Goal: Task Accomplishment & Management: Use online tool/utility

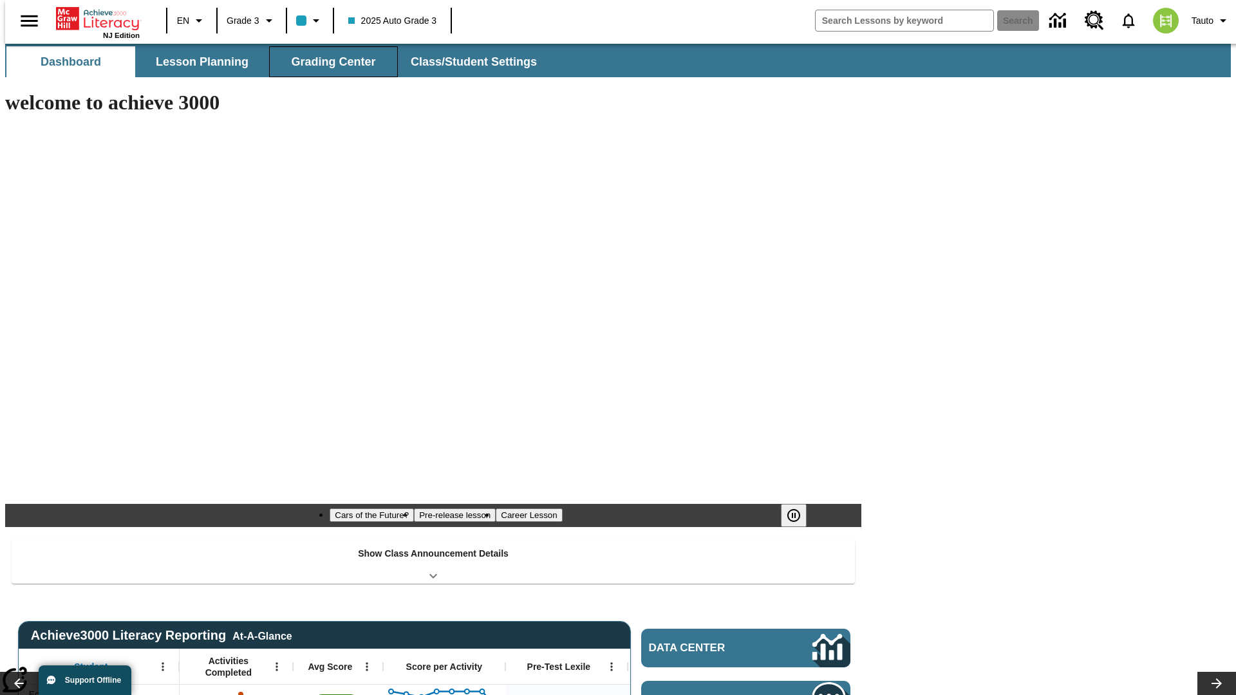
click at [328, 62] on button "Grading Center" at bounding box center [333, 61] width 129 height 31
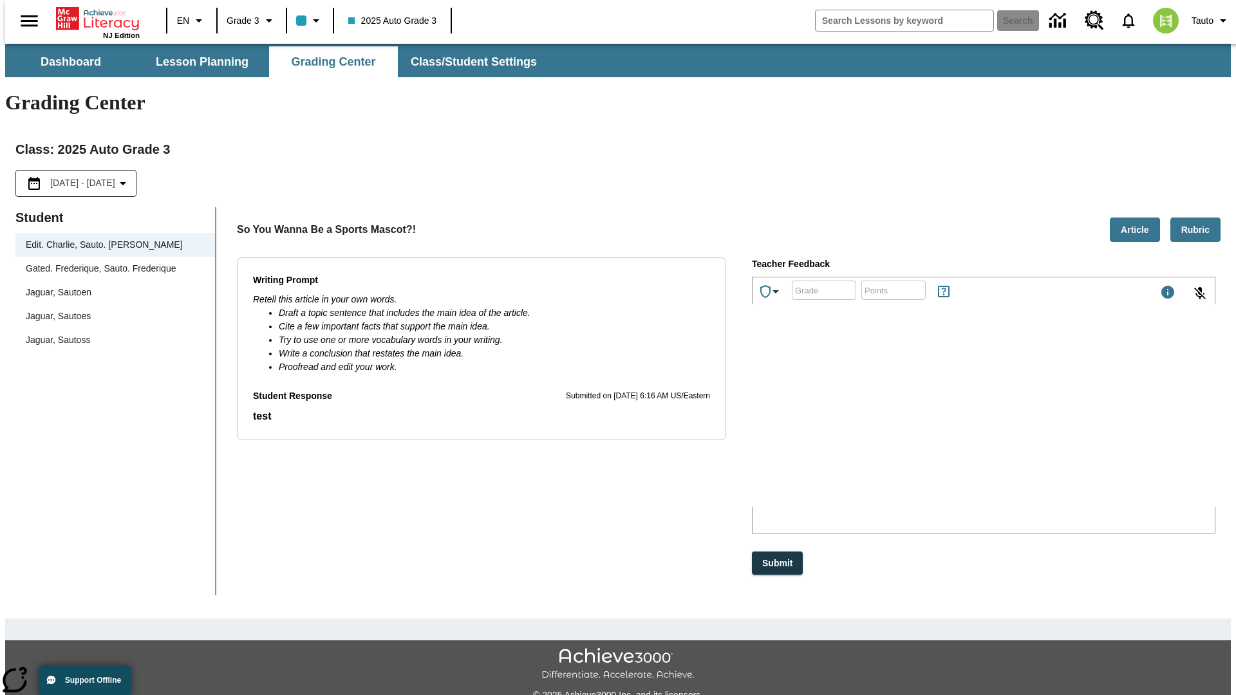
click at [111, 286] on span "Jaguar, Sautoen" at bounding box center [115, 293] width 179 height 14
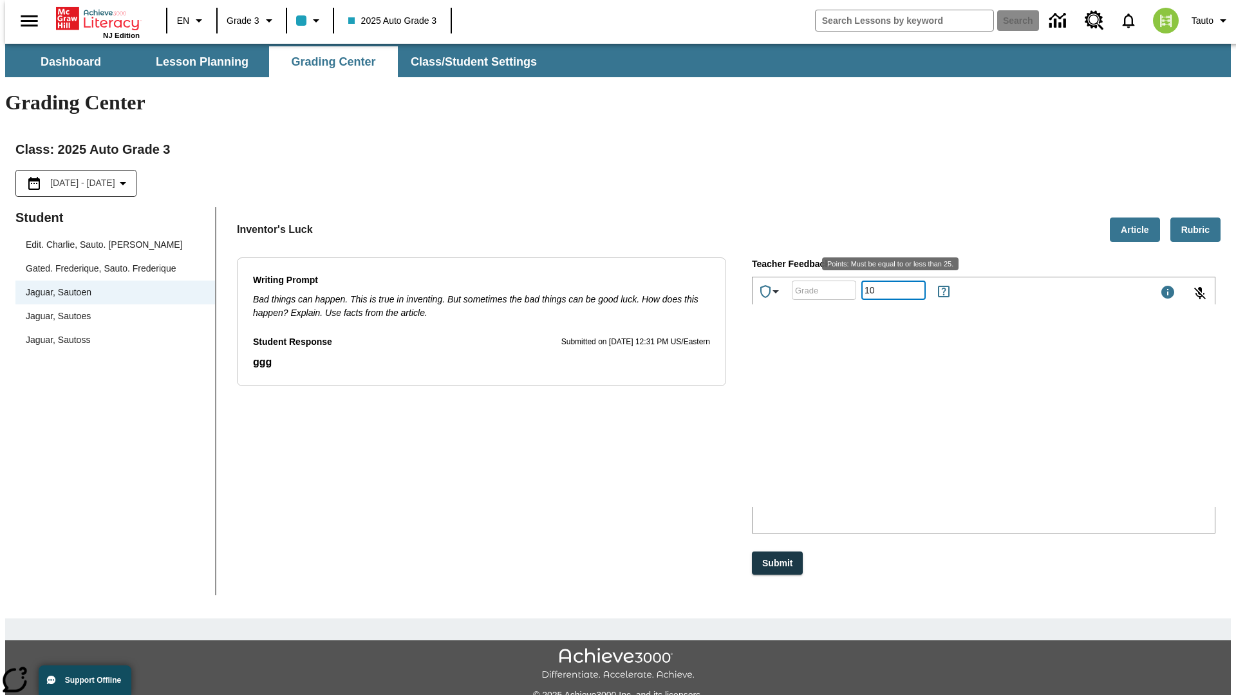
type input "10"
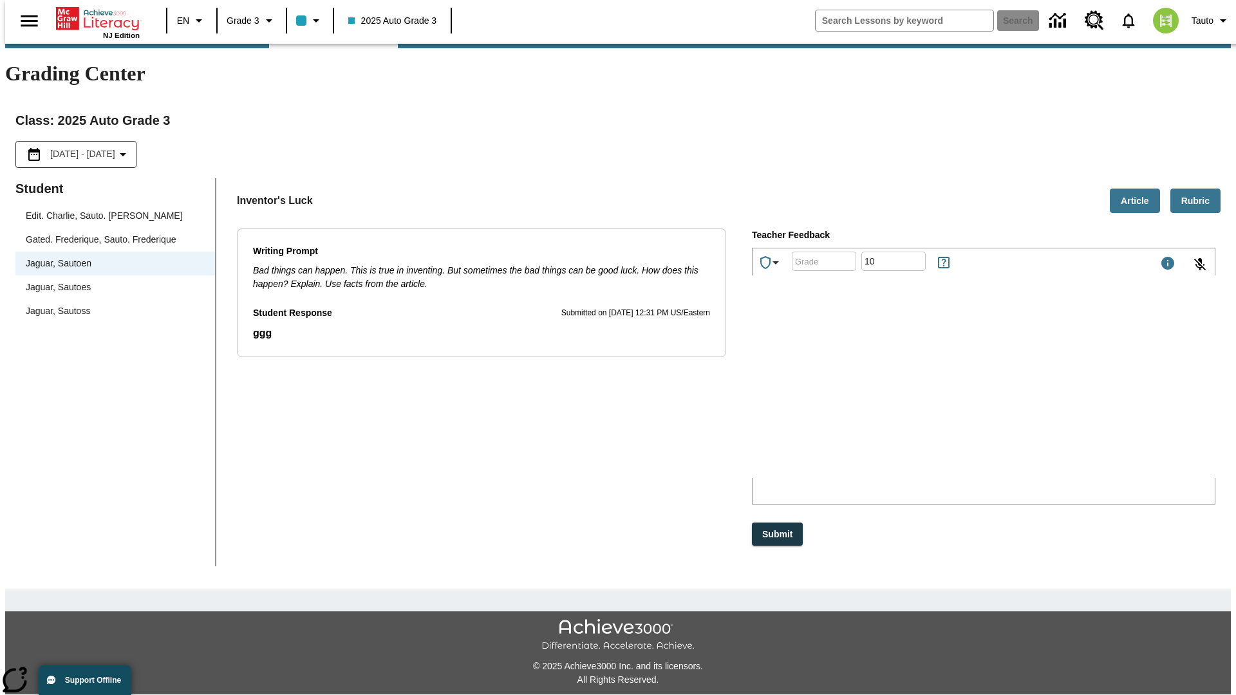
click at [940, 395] on p "Type your response here." at bounding box center [849, 394] width 183 height 12
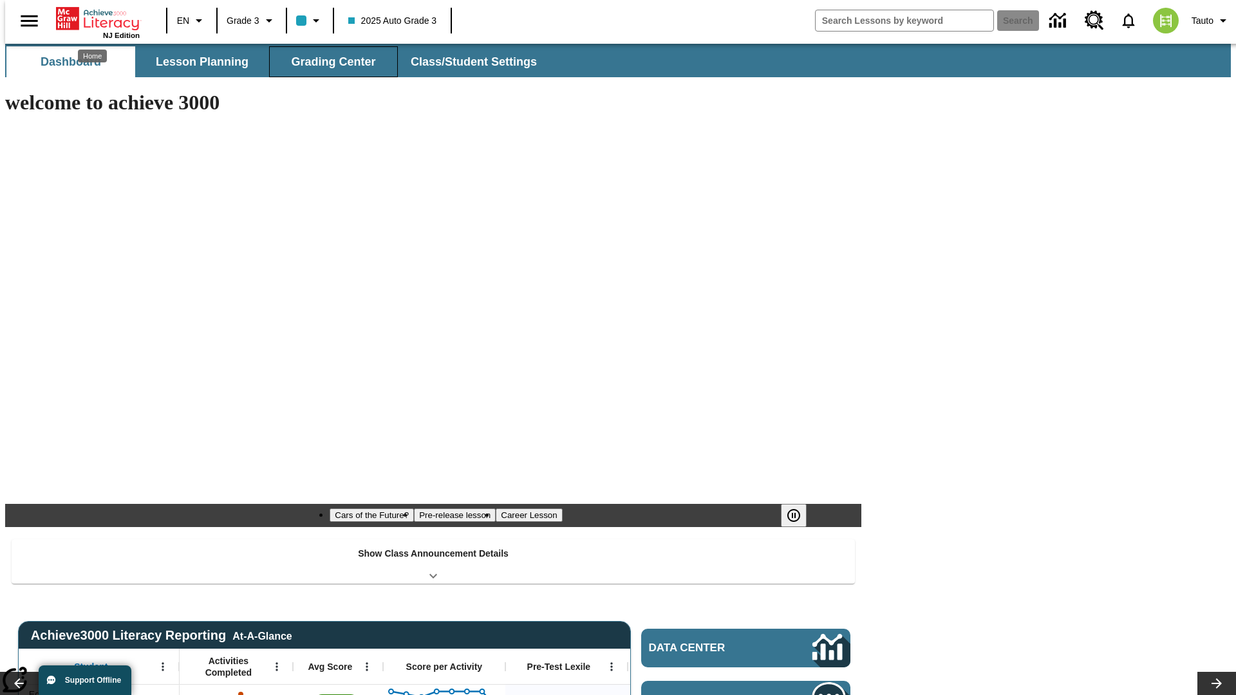
click at [328, 62] on button "Grading Center" at bounding box center [333, 61] width 129 height 31
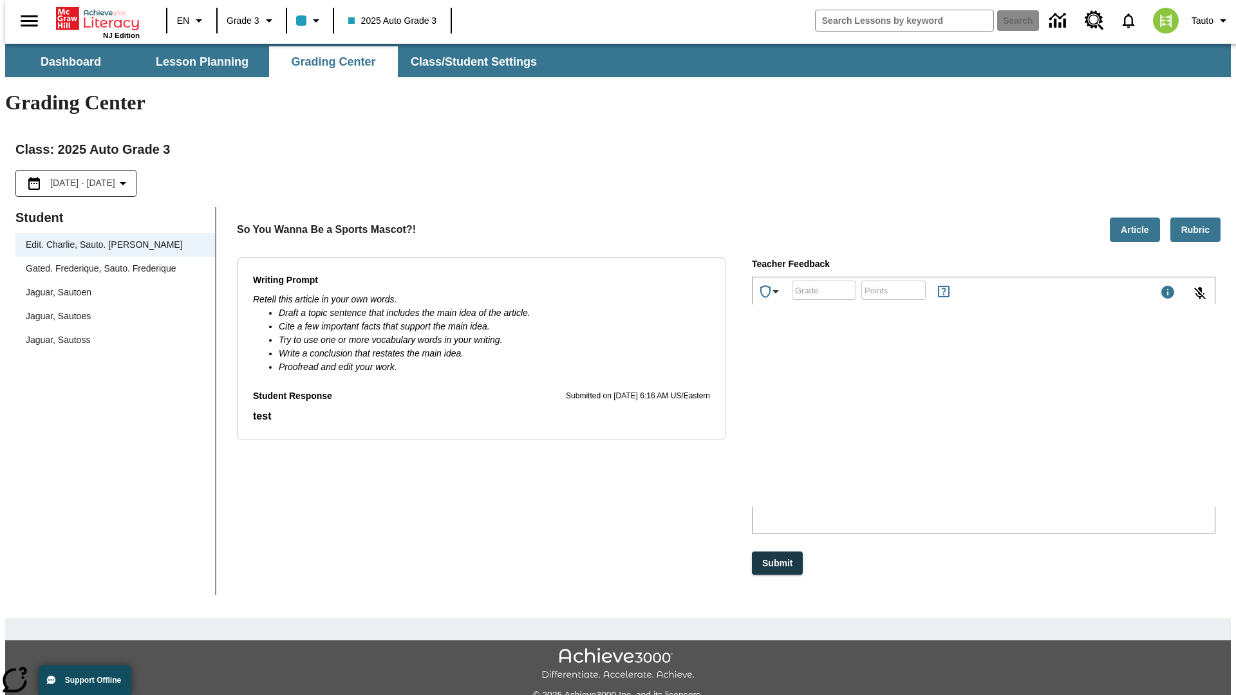
click at [111, 286] on span "Jaguar, Sautoen" at bounding box center [115, 293] width 179 height 14
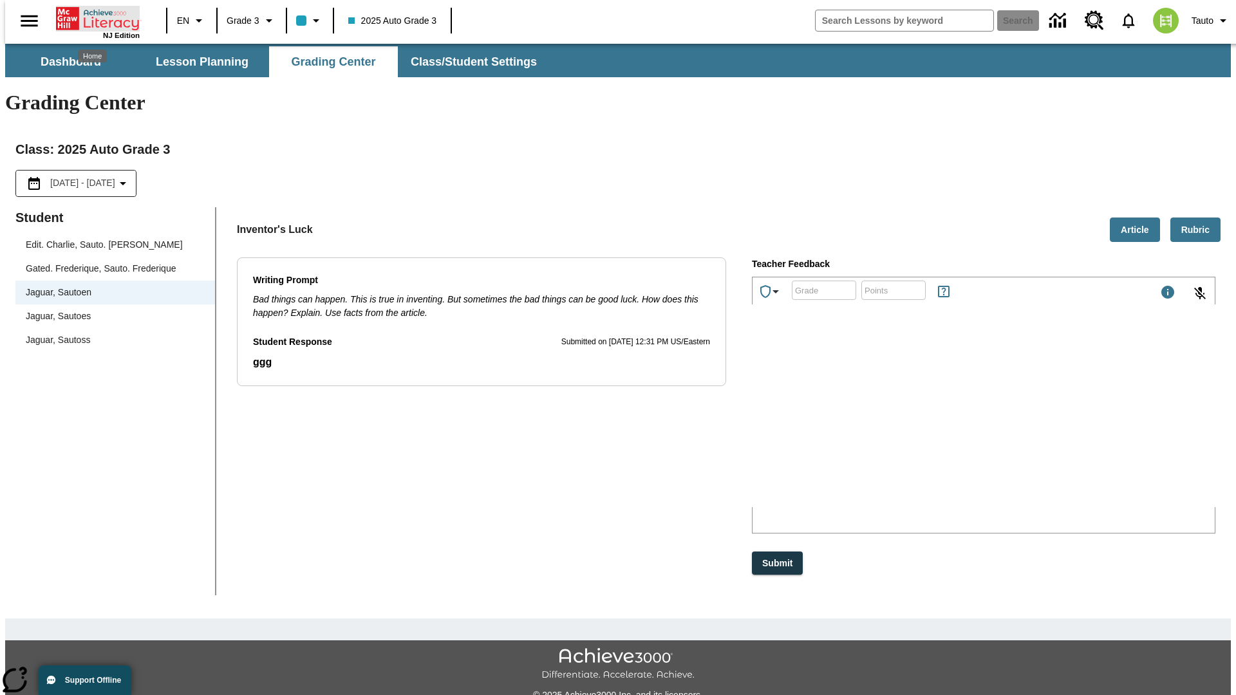
scroll to position [29, 0]
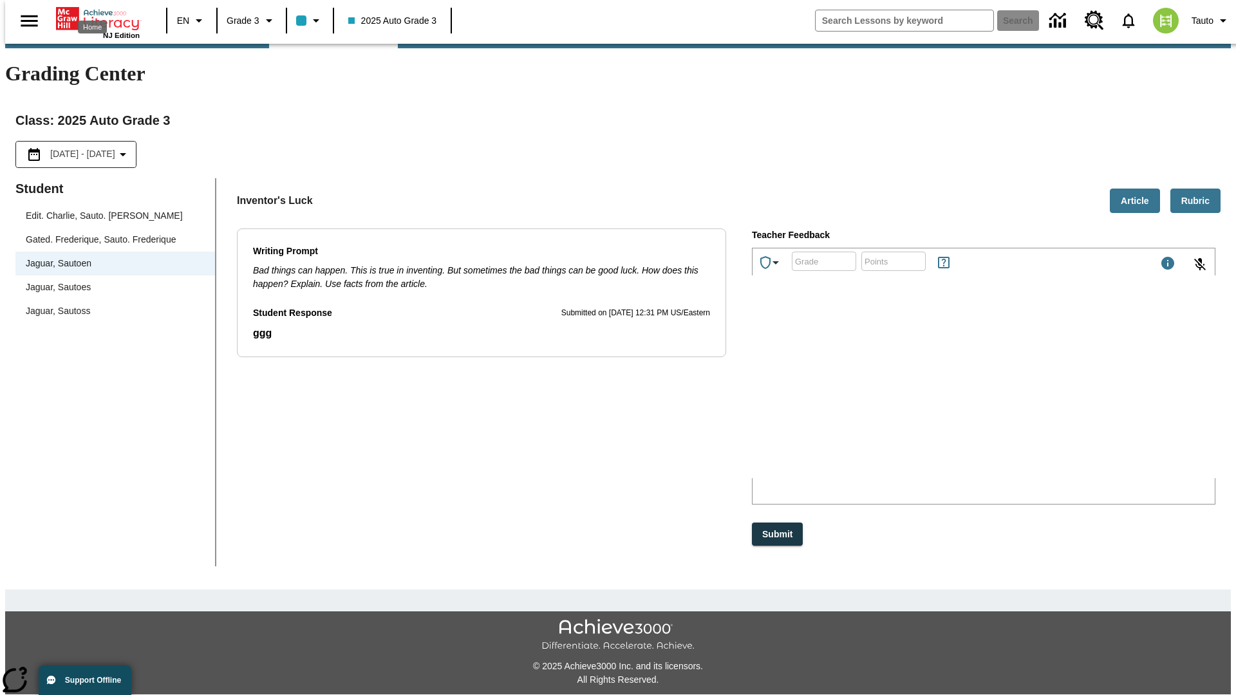
click at [940, 395] on p "GigWn" at bounding box center [849, 394] width 183 height 12
click at [940, 395] on p "hDPZIK" at bounding box center [849, 394] width 183 height 12
